Goal: Use online tool/utility: Utilize a website feature to perform a specific function

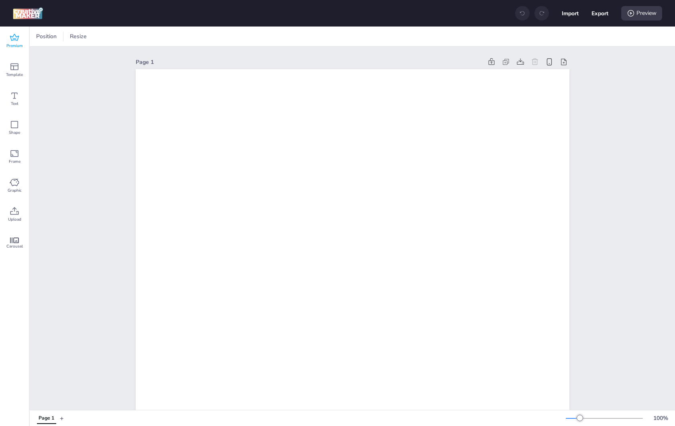
click at [18, 45] on span "Premium" at bounding box center [14, 46] width 16 height 6
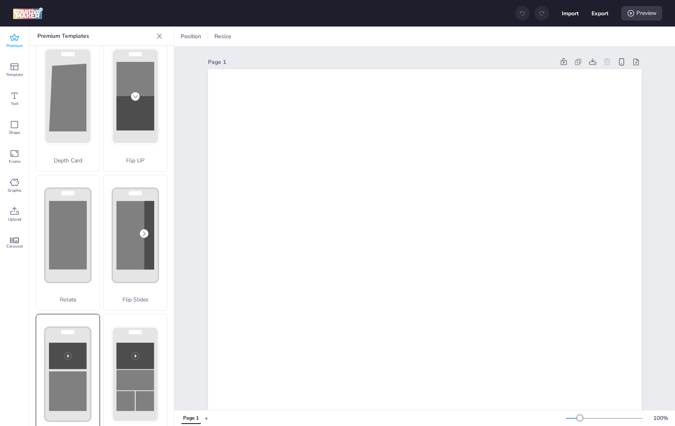
scroll to position [64, 0]
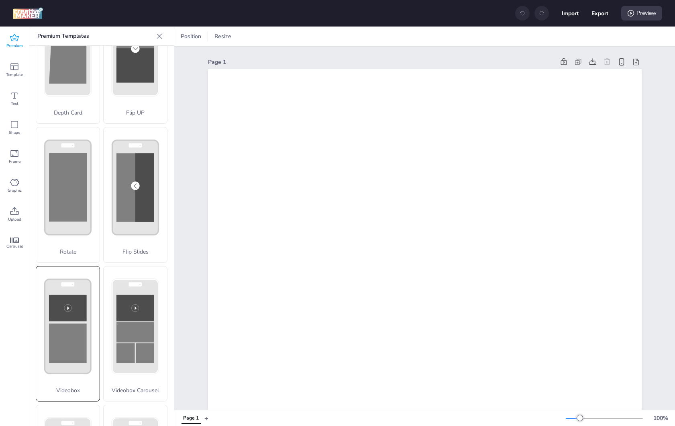
click at [75, 306] on rect at bounding box center [68, 308] width 38 height 27
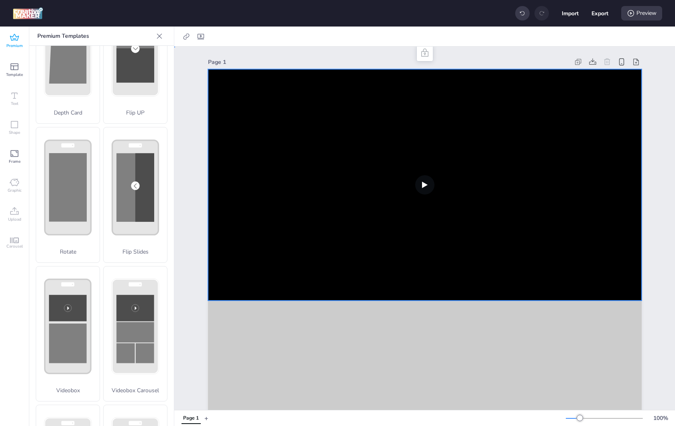
click at [315, 168] on video at bounding box center [425, 184] width 434 height 231
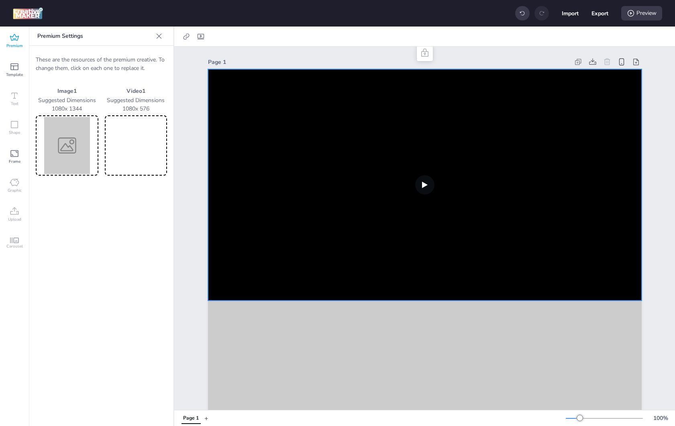
click at [151, 135] on video at bounding box center [135, 145] width 59 height 57
click at [66, 133] on img at bounding box center [66, 145] width 59 height 57
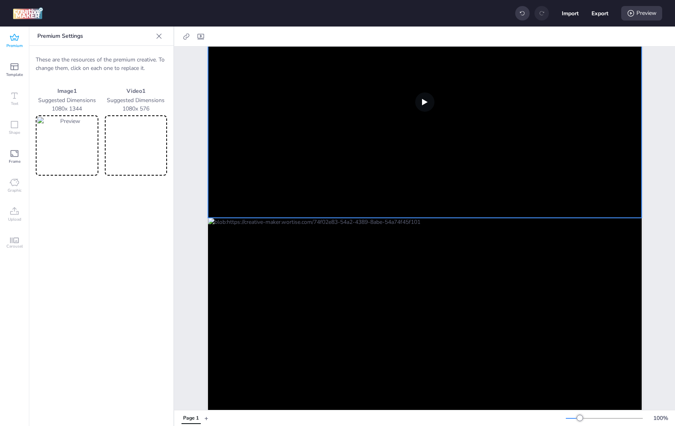
scroll to position [0, 0]
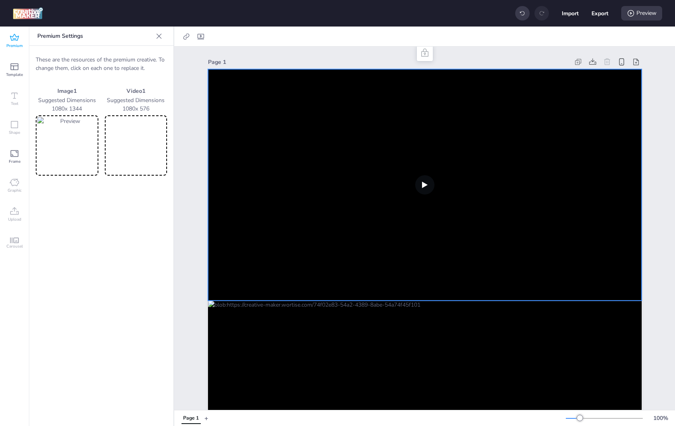
click at [362, 108] on video at bounding box center [425, 184] width 434 height 231
click at [259, 87] on video at bounding box center [425, 184] width 434 height 231
click at [203, 40] on icon at bounding box center [201, 37] width 8 height 8
select select "contain"
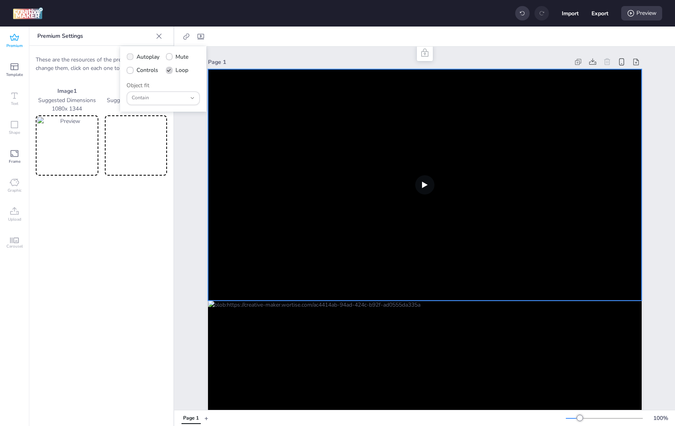
click at [143, 57] on span "Autoplay" at bounding box center [148, 57] width 23 height 8
click at [131, 57] on input "Autoplay" at bounding box center [128, 59] width 5 height 5
checkbox input "true"
click at [142, 67] on span "Controls" at bounding box center [148, 70] width 22 height 8
click at [131, 71] on input "Controls" at bounding box center [128, 73] width 5 height 5
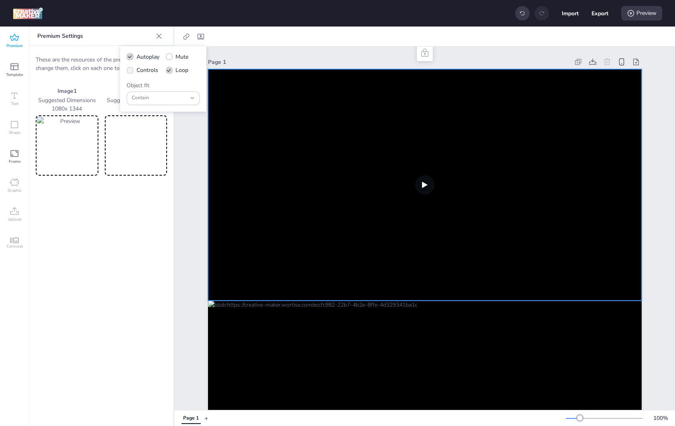
checkbox input "true"
click at [179, 55] on span "Mute" at bounding box center [182, 57] width 13 height 8
click at [171, 57] on input "Mute" at bounding box center [168, 59] width 5 height 5
checkbox input "true"
click at [597, 12] on button "Export" at bounding box center [600, 13] width 17 height 17
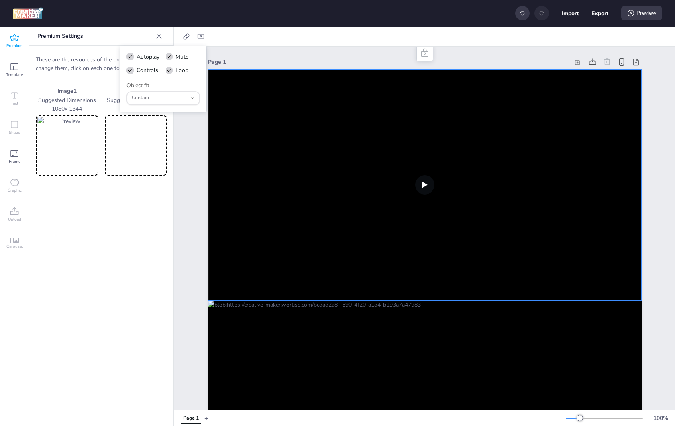
select select "html"
click at [654, 10] on div "Preview" at bounding box center [642, 13] width 41 height 14
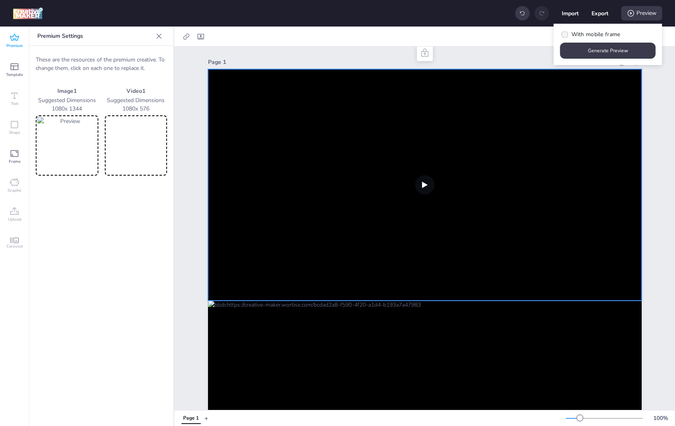
click at [575, 33] on span "With mobile frame" at bounding box center [596, 34] width 49 height 8
click at [566, 35] on input "With mobile frame" at bounding box center [563, 37] width 5 height 5
checkbox input "true"
click at [592, 49] on button "Generate Preview" at bounding box center [608, 51] width 93 height 16
